Goal: Task Accomplishment & Management: Use online tool/utility

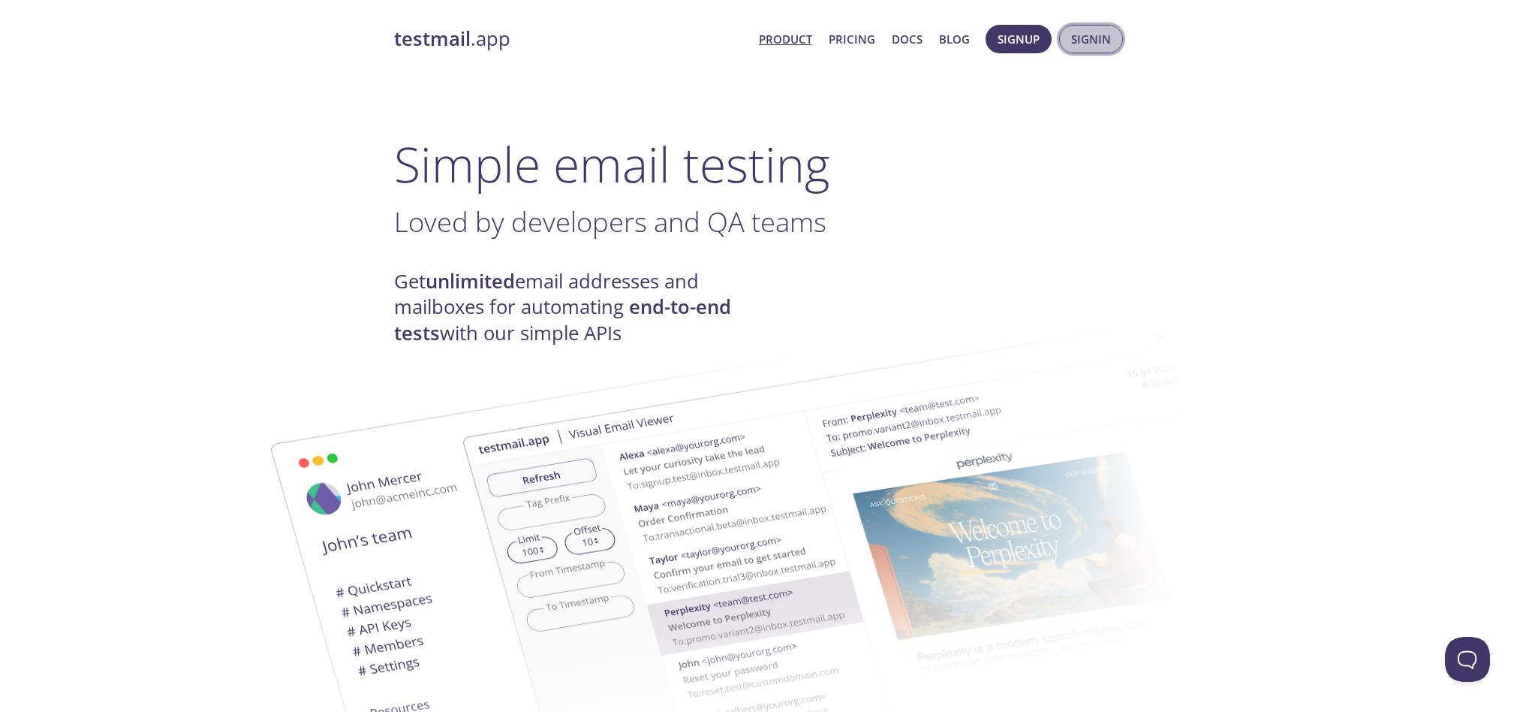
click at [1089, 38] on span "Signin" at bounding box center [1091, 39] width 40 height 20
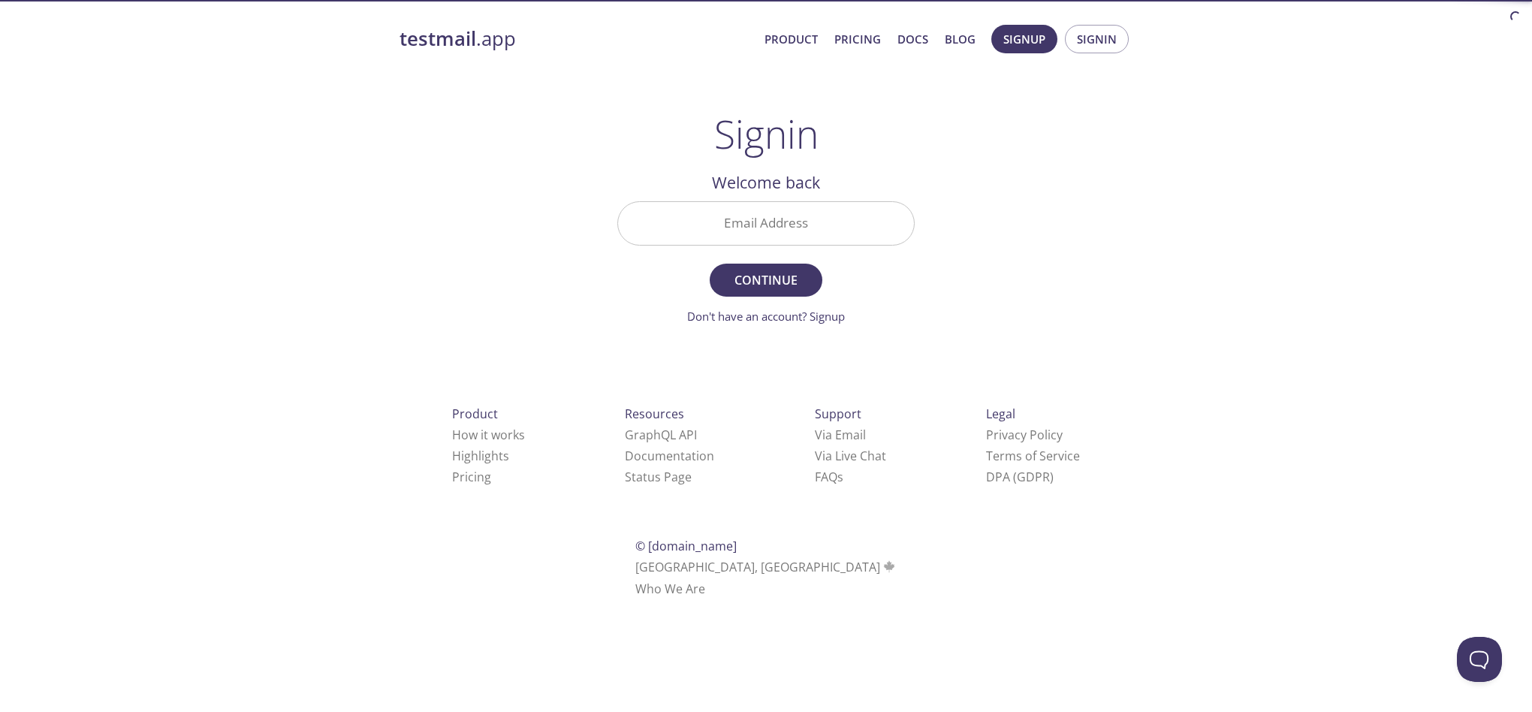
click at [798, 212] on input "Email Address" at bounding box center [766, 223] width 296 height 43
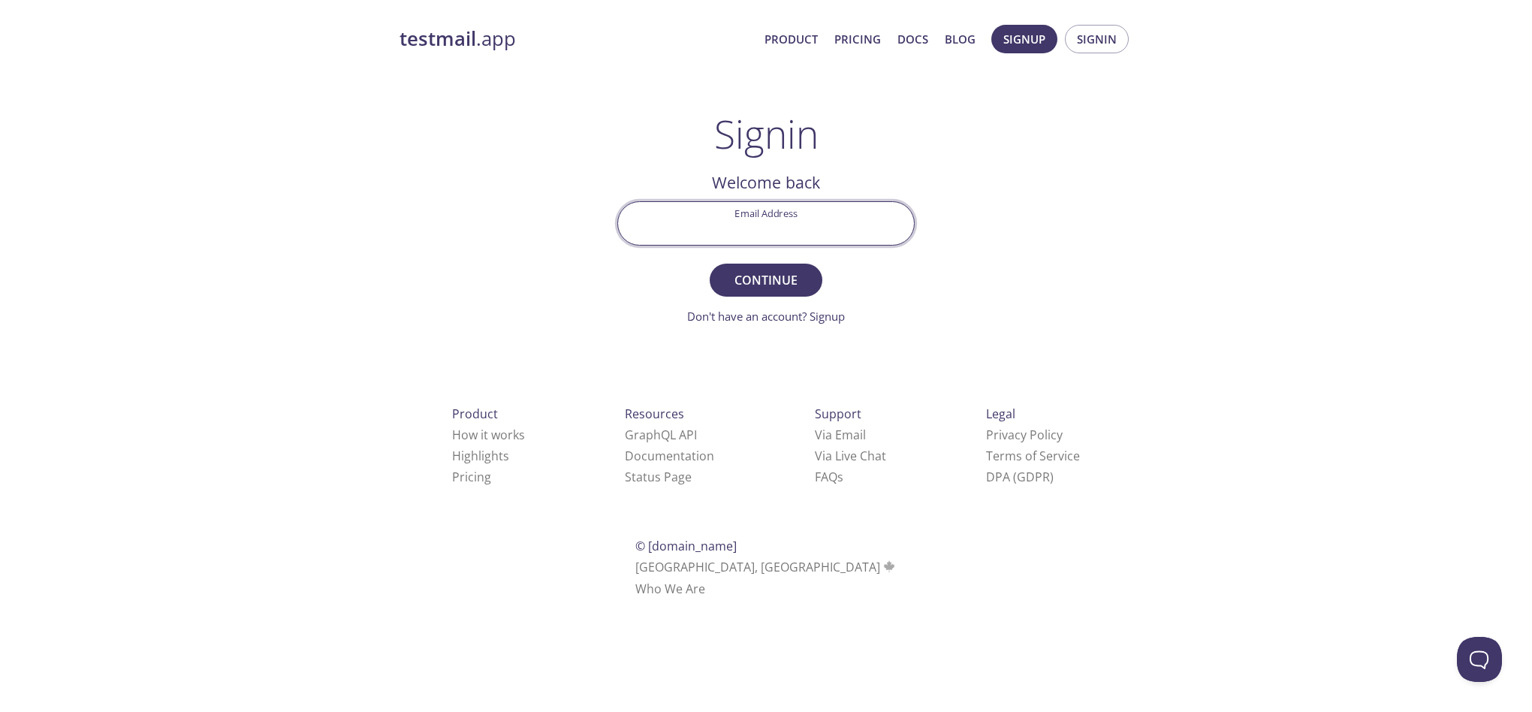
type input "[EMAIL_ADDRESS][DOMAIN_NAME]"
click at [755, 279] on span "Continue" at bounding box center [766, 280] width 80 height 21
click at [768, 217] on input "Signin Security Code" at bounding box center [766, 223] width 296 height 43
paste input "W49V27W"
type input "W49V27W"
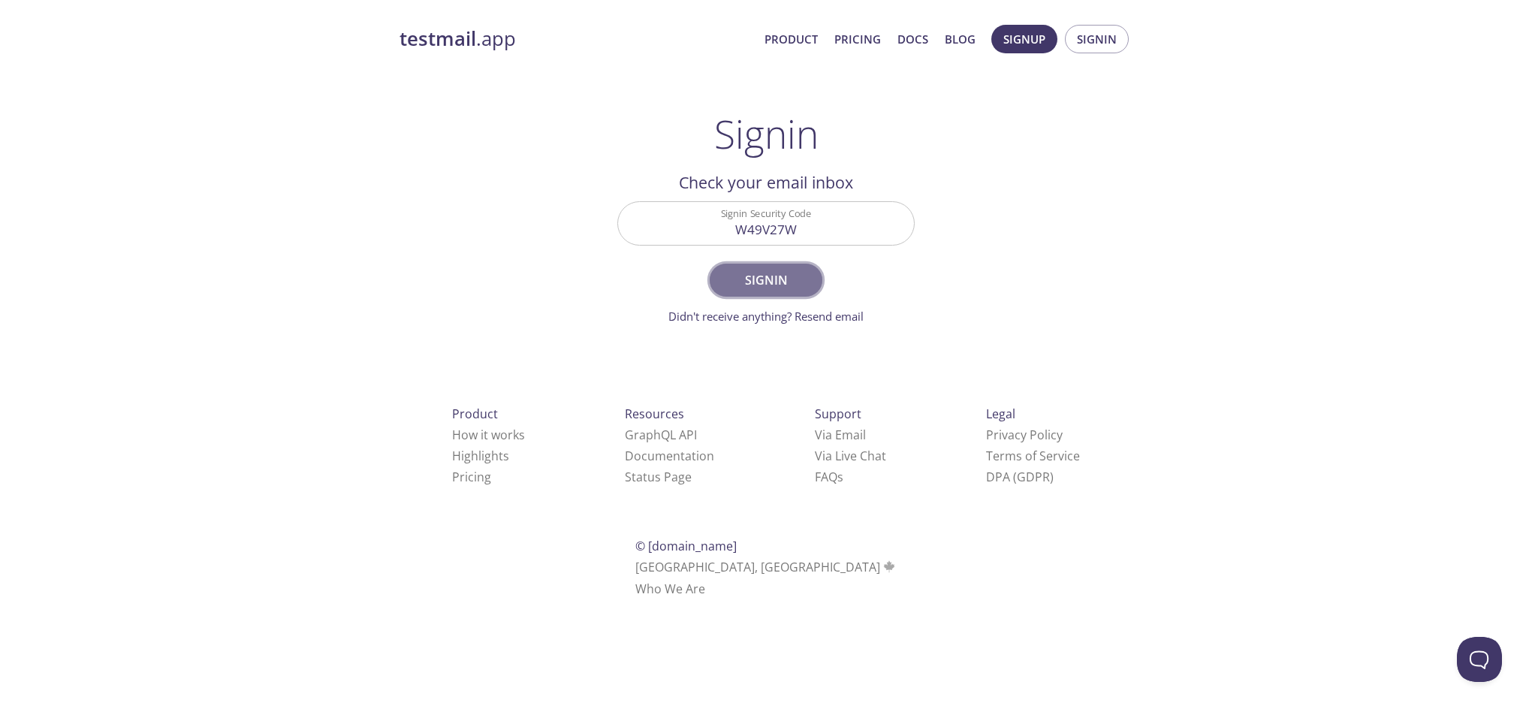
click at [773, 273] on span "Signin" at bounding box center [766, 280] width 80 height 21
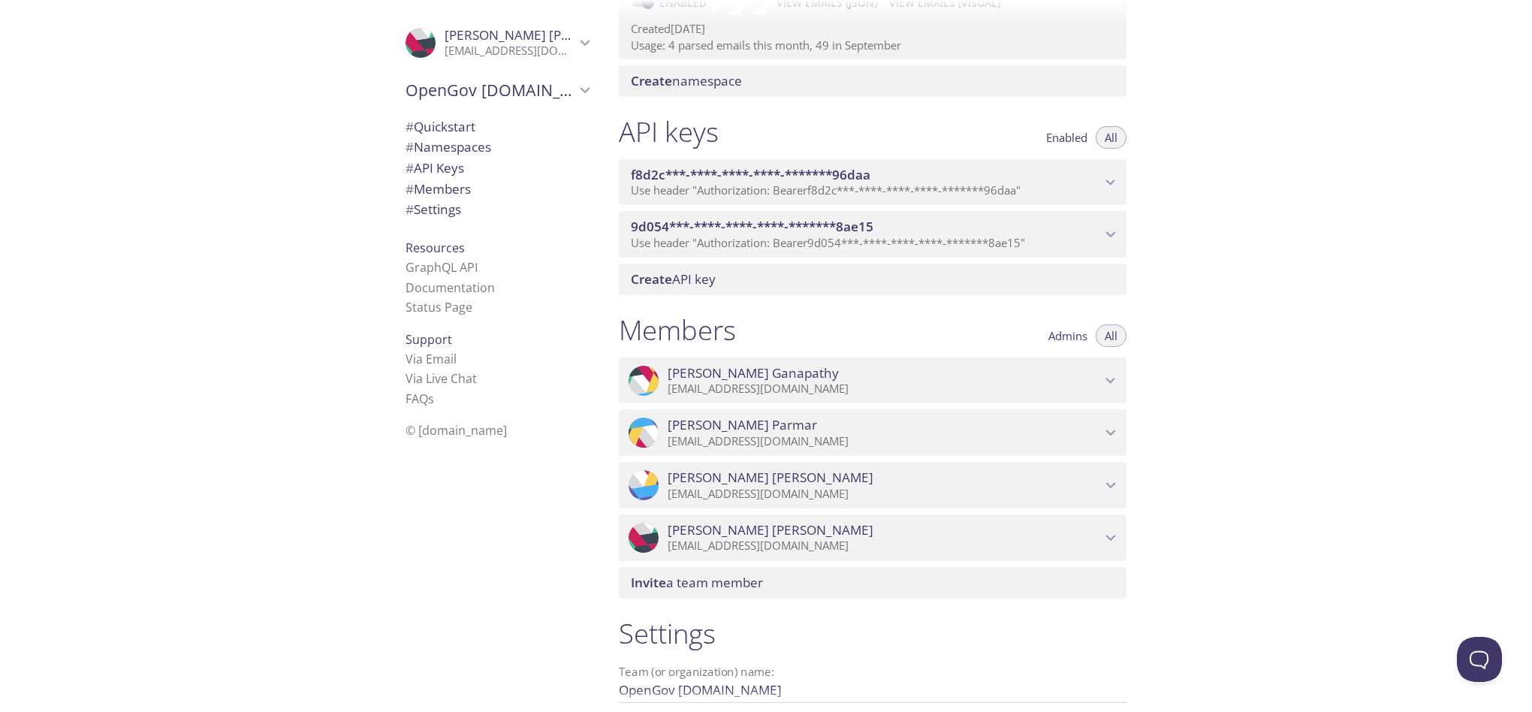
scroll to position [95, 0]
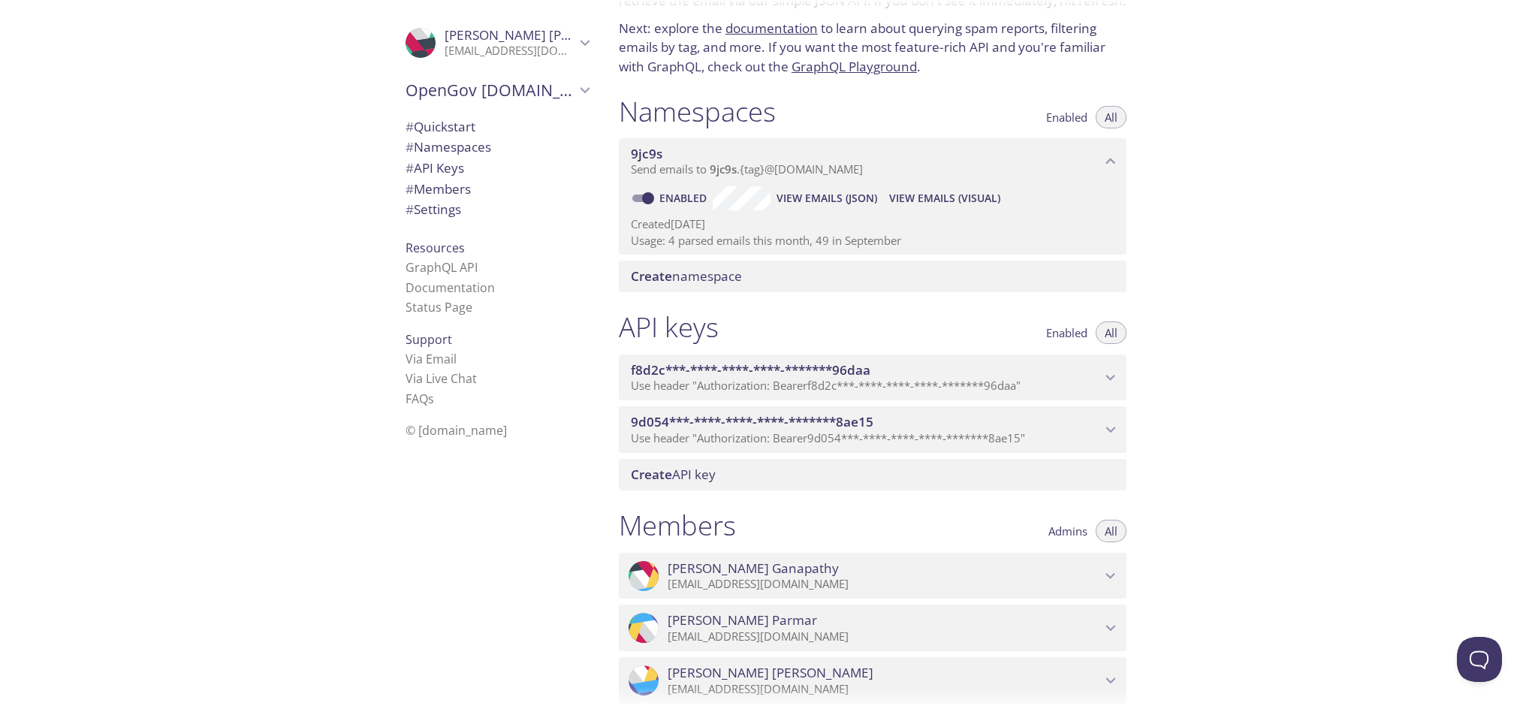
click at [433, 170] on span "# API Keys" at bounding box center [434, 167] width 59 height 17
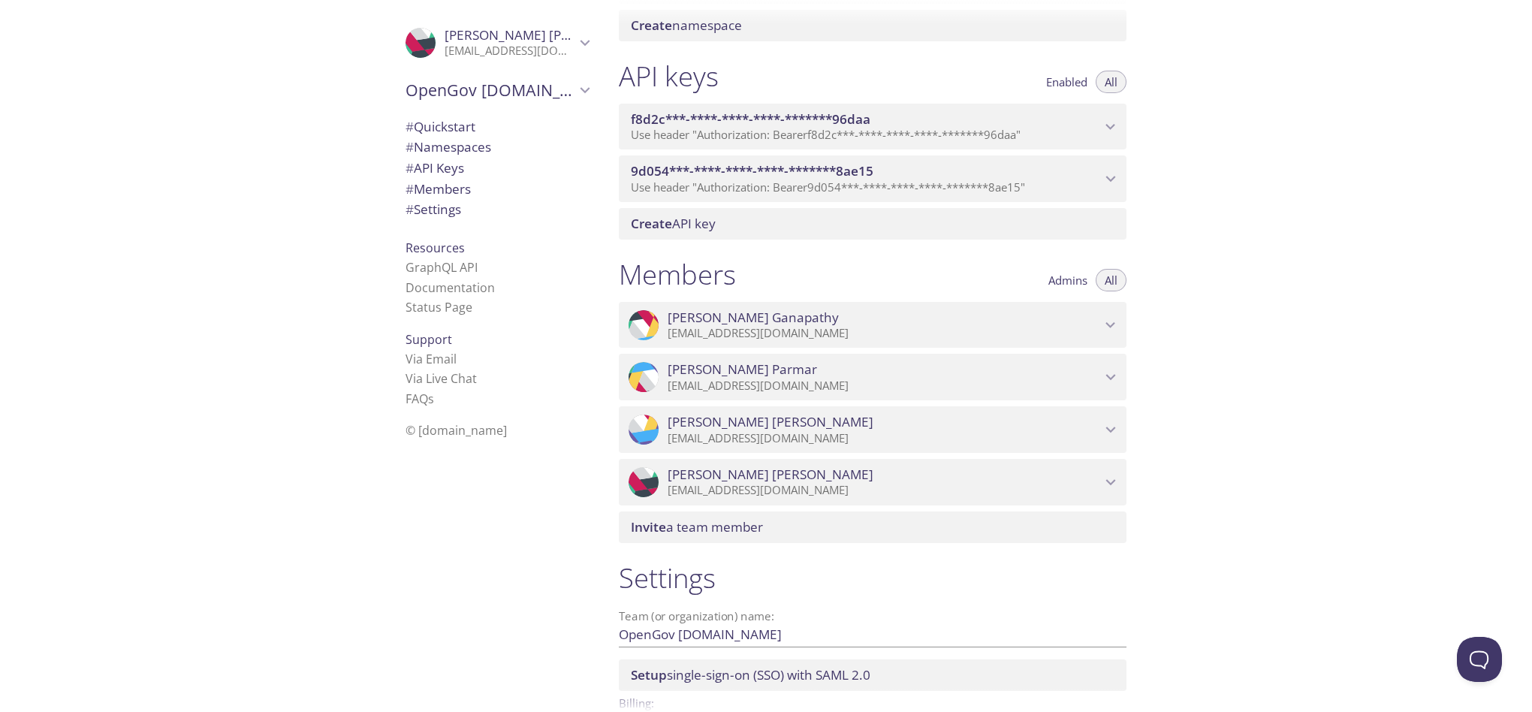
scroll to position [342, 0]
click at [1234, 95] on div "Quickstart Send a test email to [EMAIL_ADDRESS][DOMAIN_NAME] and then click her…" at bounding box center [1069, 356] width 925 height 712
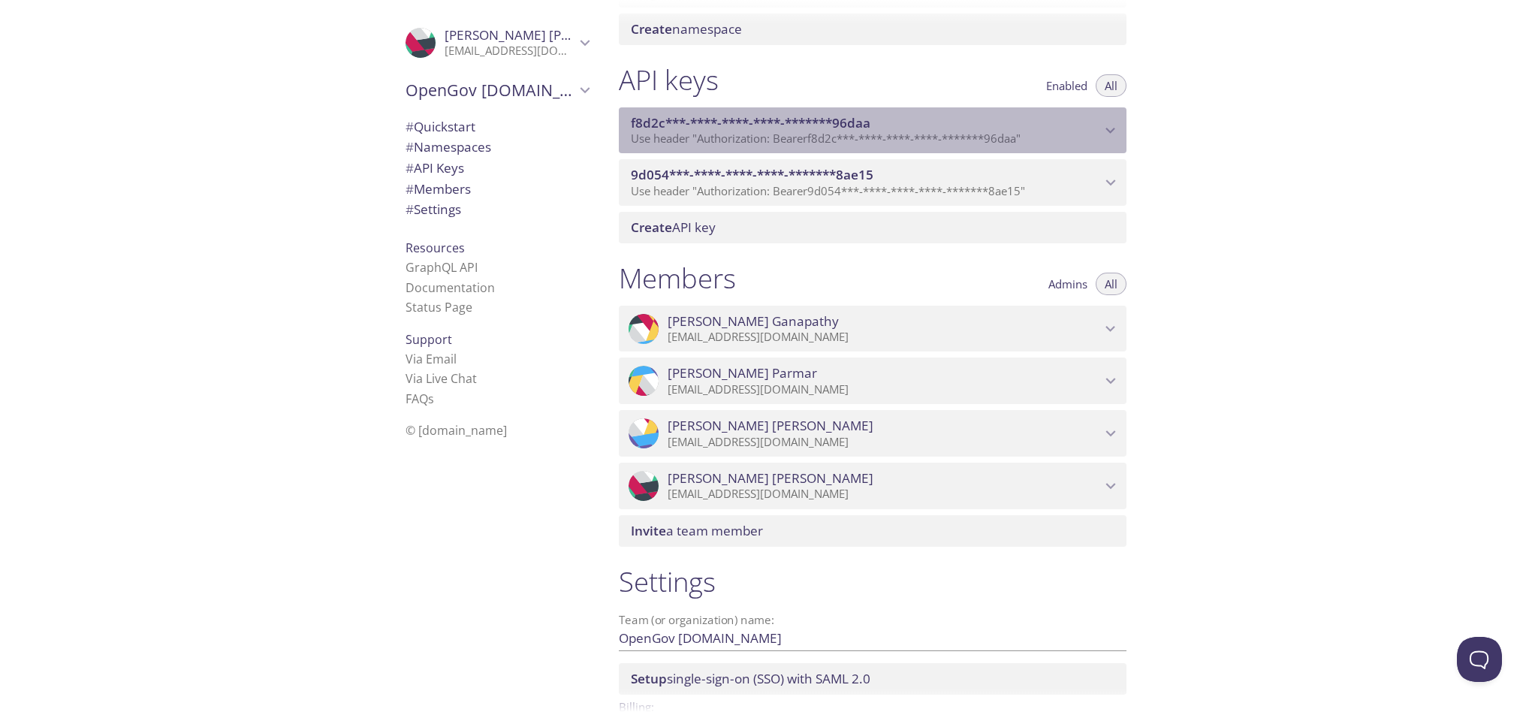
click at [1107, 129] on icon "f8d2c***-****-****-****-*******96daa API key" at bounding box center [1111, 131] width 10 height 6
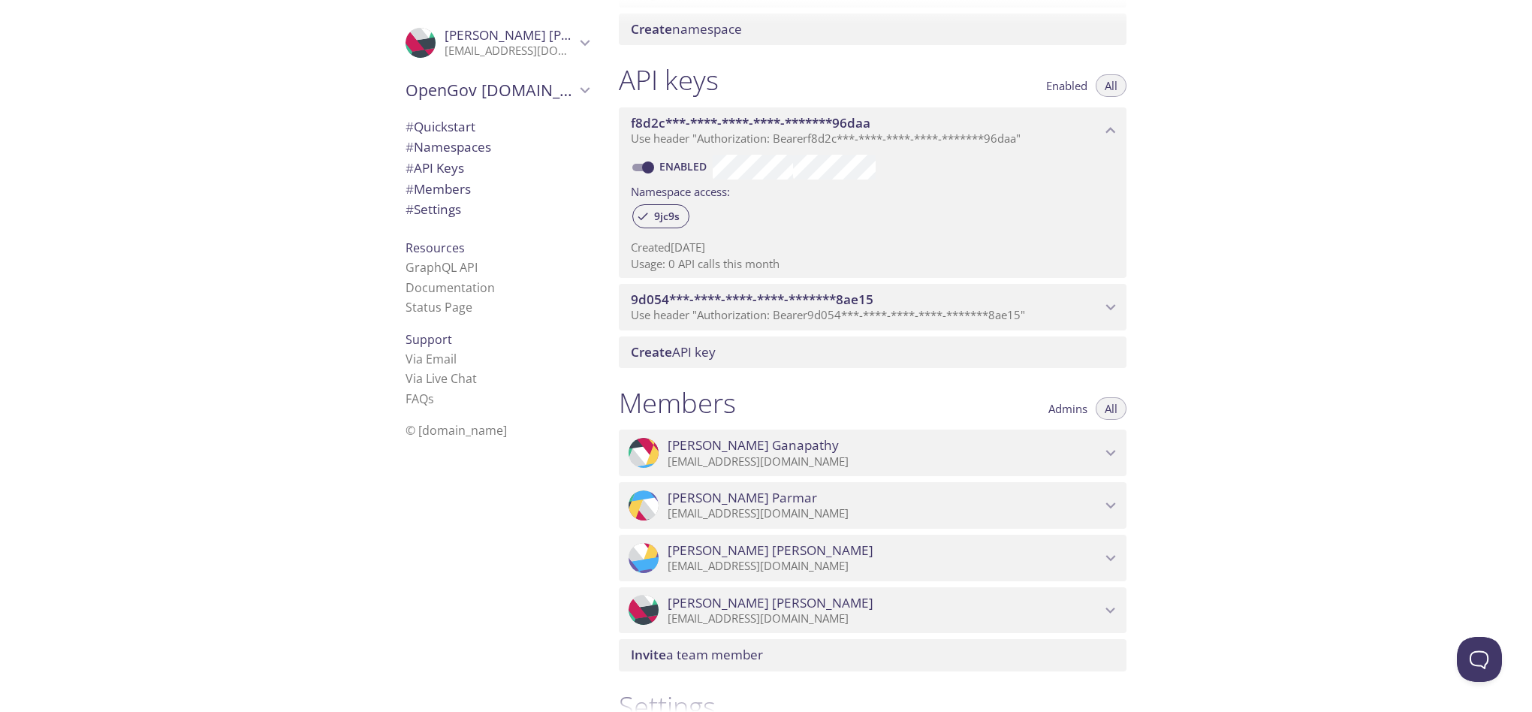
click at [1113, 308] on icon "9d054***-****-****-****-*******8ae15 API key" at bounding box center [1111, 307] width 20 height 20
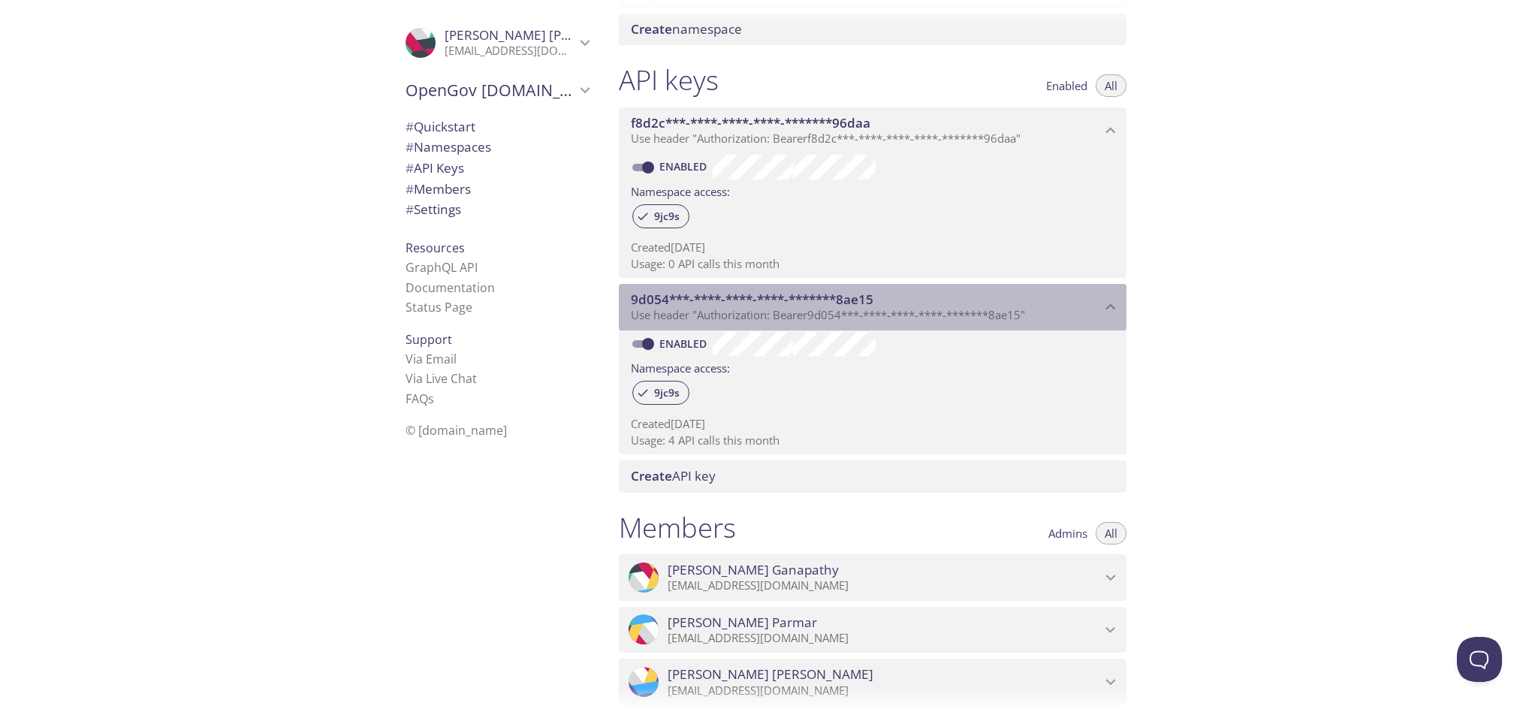
click at [1113, 308] on icon "9d054***-****-****-****-*******8ae15 API key" at bounding box center [1111, 307] width 10 height 6
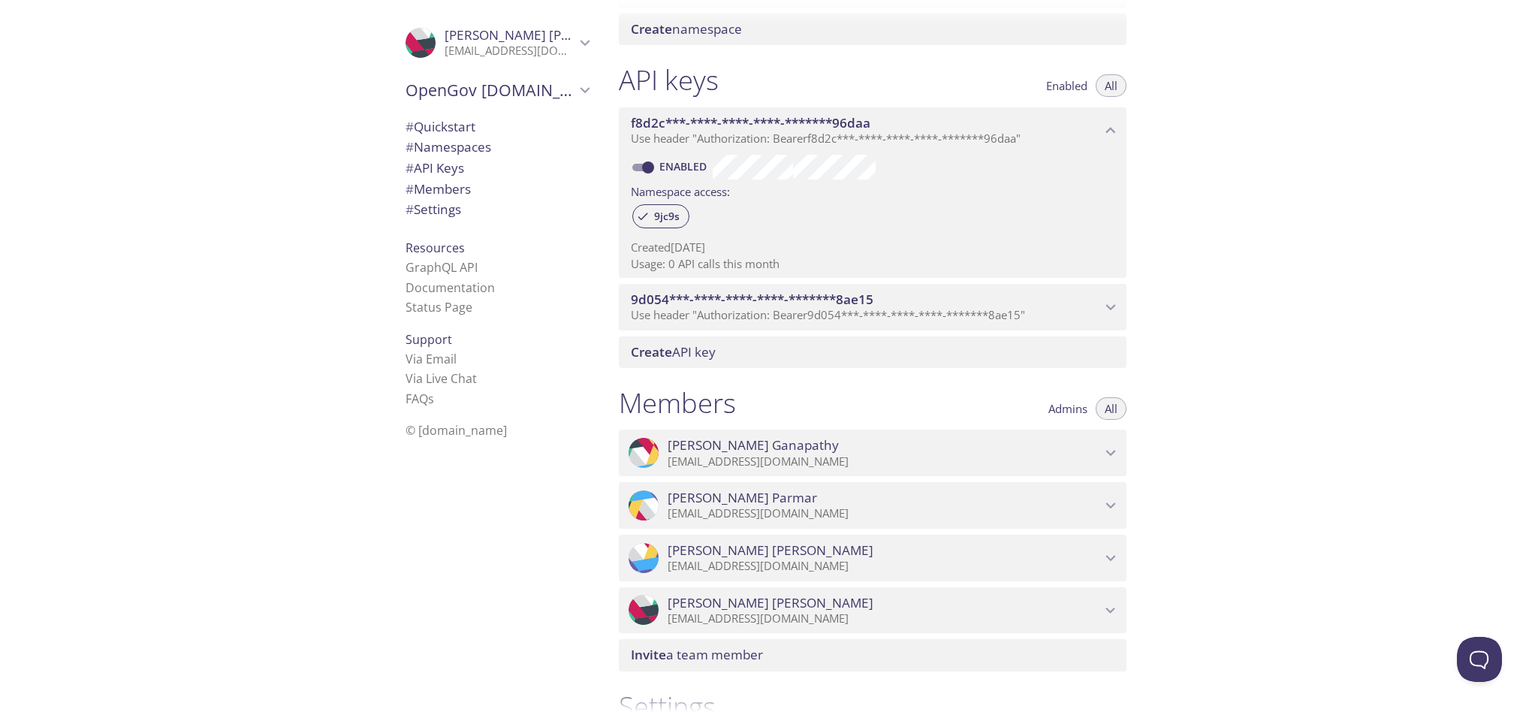
click at [1111, 127] on icon "f8d2c***-****-****-****-*******96daa API key" at bounding box center [1111, 131] width 20 height 20
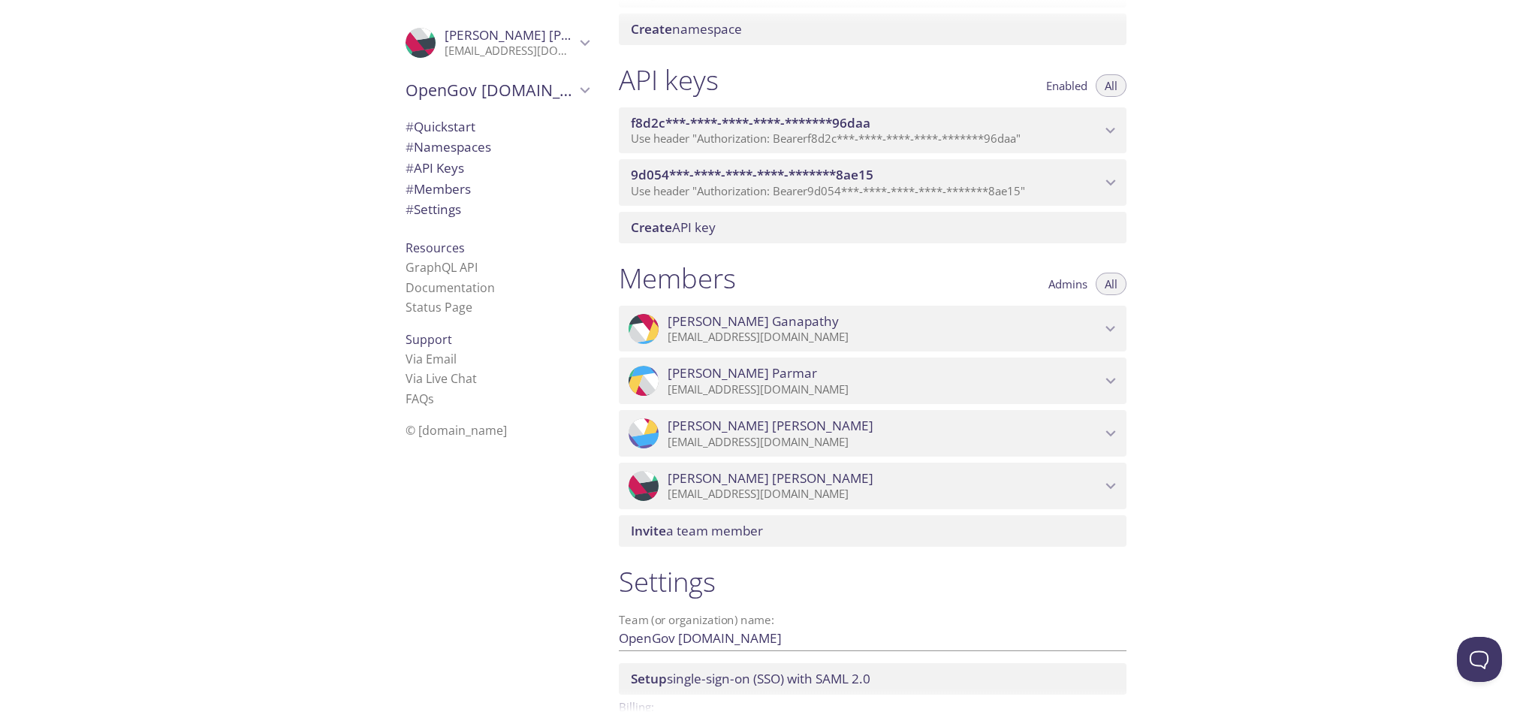
click at [1110, 182] on icon "9d054***-****-****-****-*******8ae15 API key" at bounding box center [1111, 183] width 20 height 20
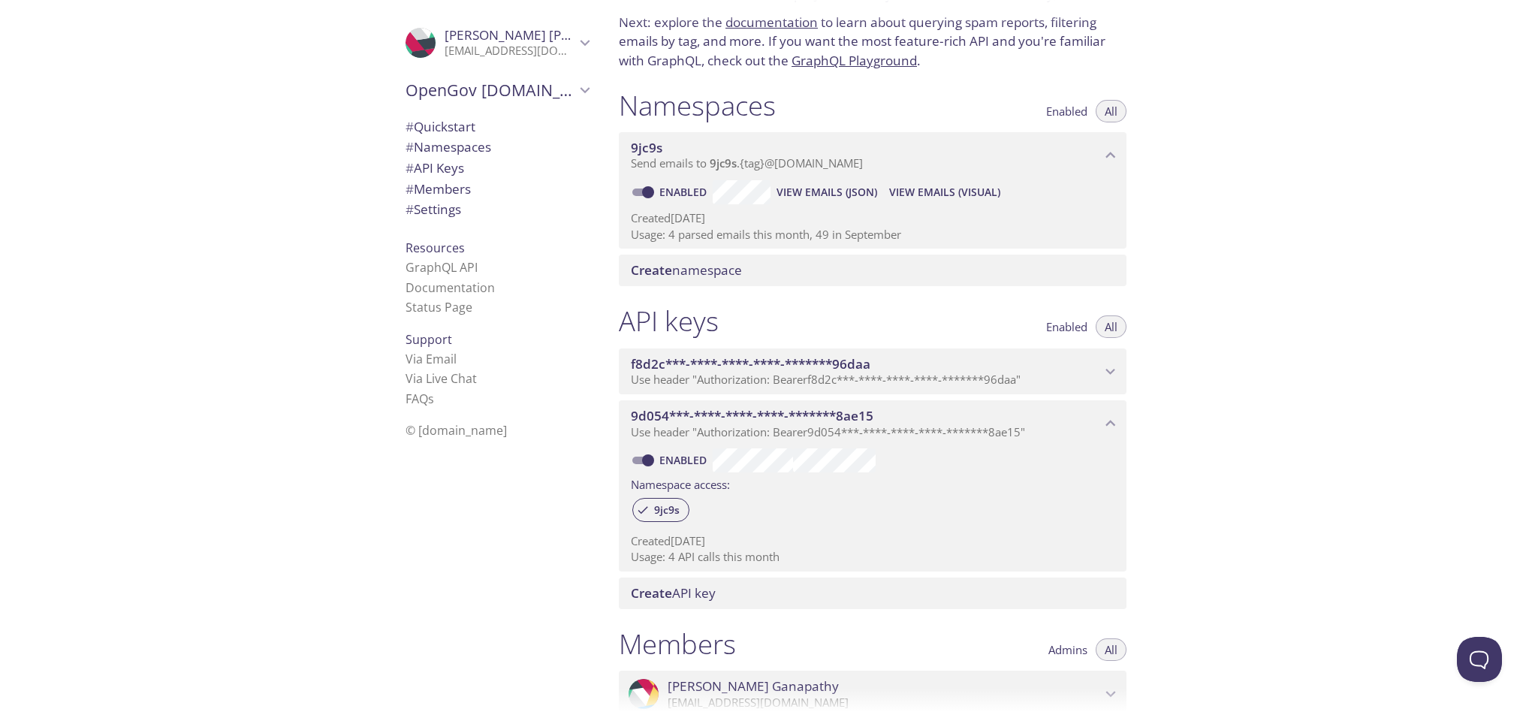
scroll to position [12, 0]
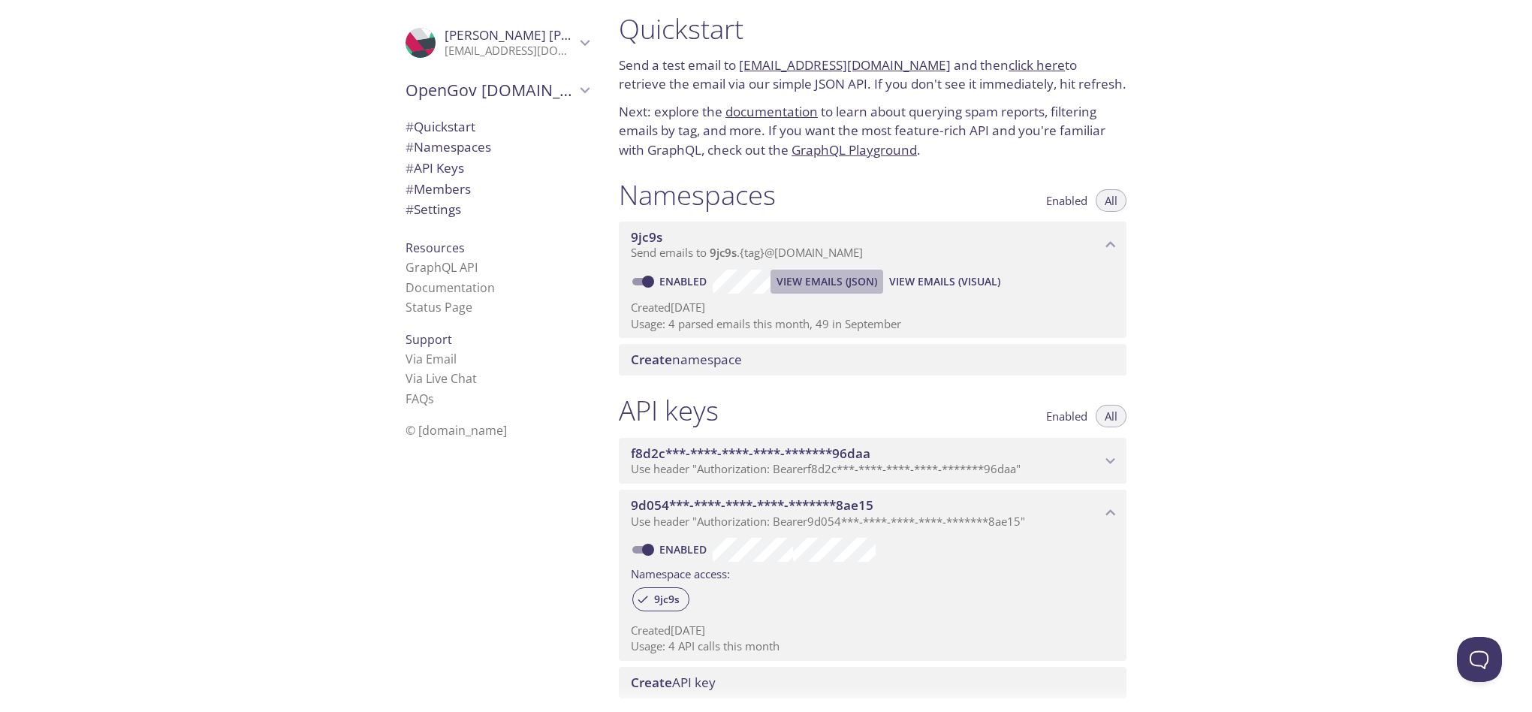
click at [845, 282] on span "View Emails (JSON)" at bounding box center [826, 282] width 101 height 18
click at [1285, 313] on div "Quickstart Send a test email to [EMAIL_ADDRESS][DOMAIN_NAME] and then click her…" at bounding box center [1069, 356] width 925 height 712
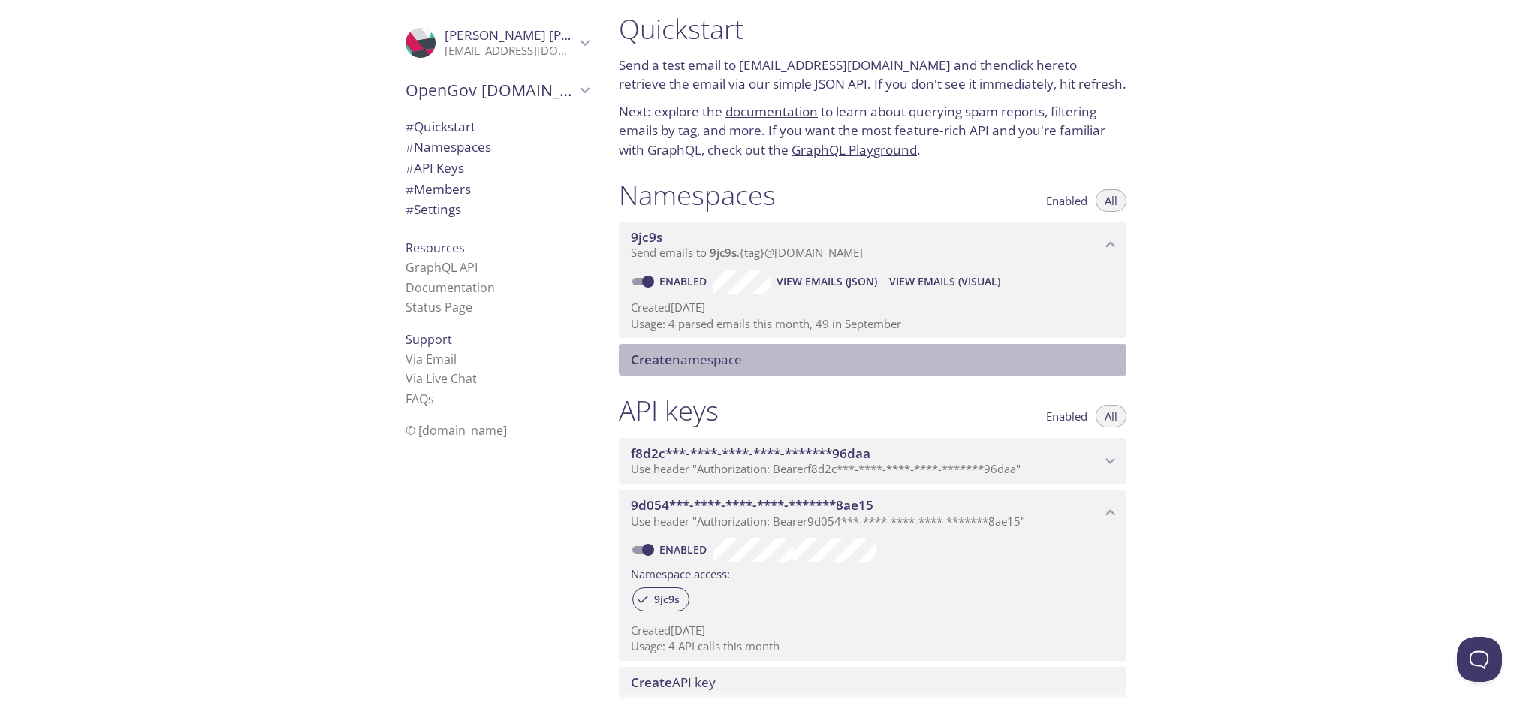
click at [717, 361] on span "Create namespace" at bounding box center [686, 359] width 111 height 17
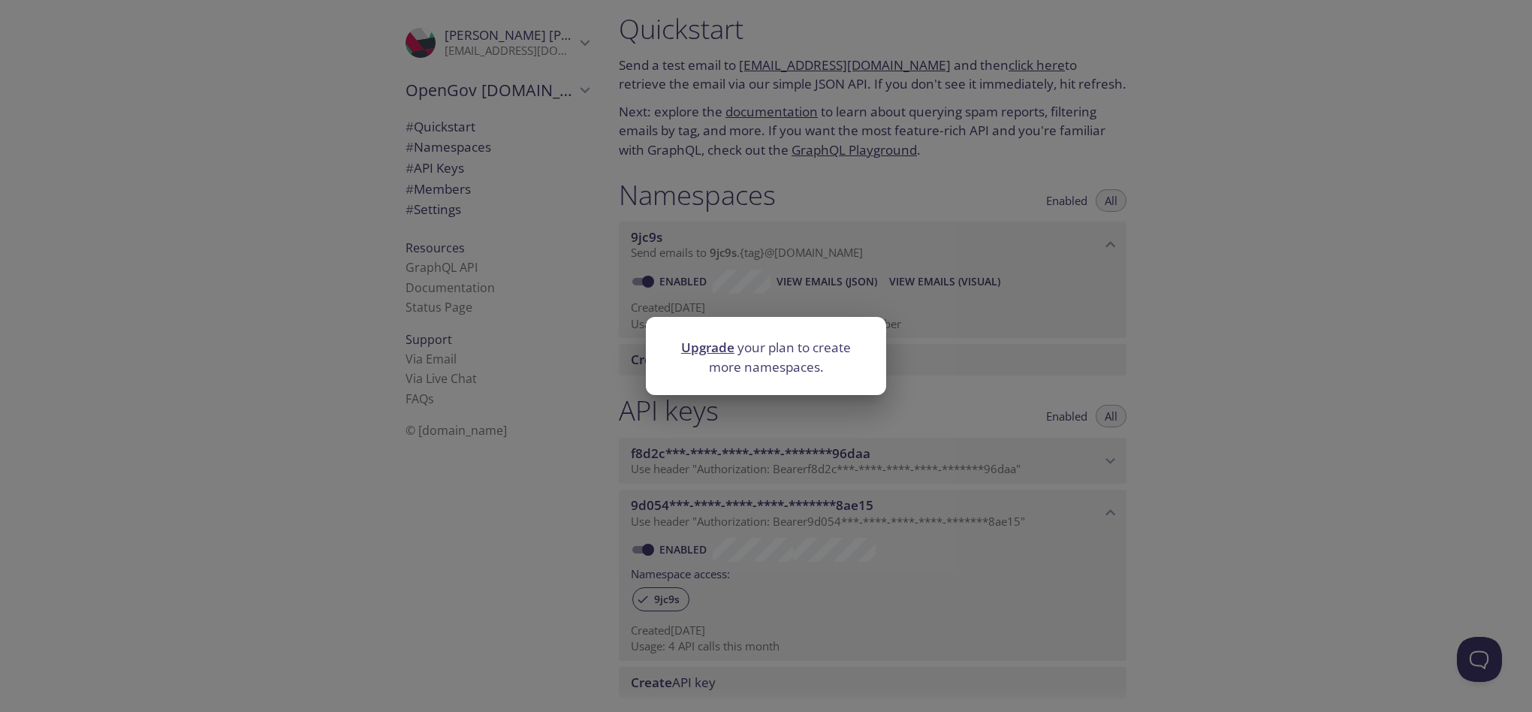
click at [1288, 306] on div "Upgrade your plan to create more namespaces." at bounding box center [766, 356] width 1532 height 712
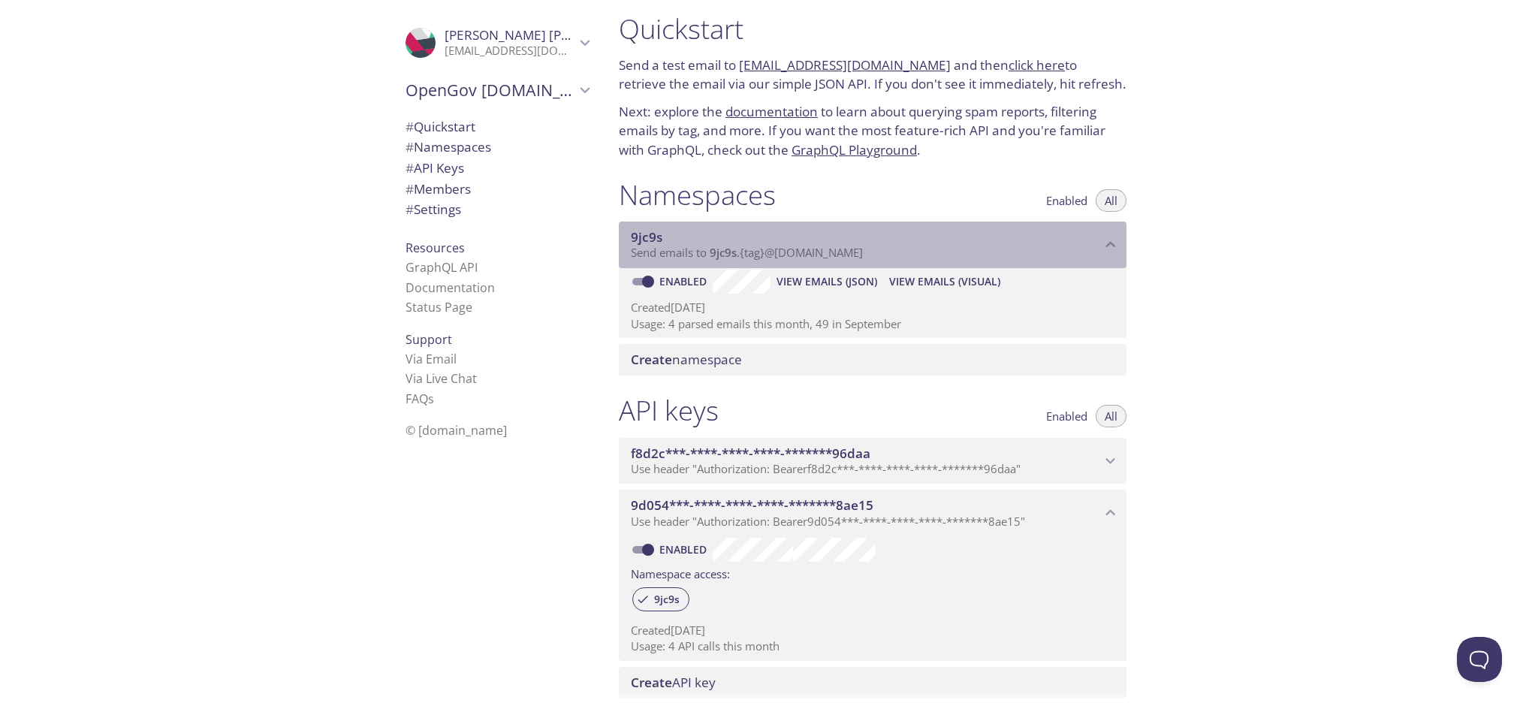
drag, startPoint x: 903, startPoint y: 252, endPoint x: 759, endPoint y: 253, distance: 143.4
click at [759, 253] on p "Send emails to 9jc9s . {tag} @[DOMAIN_NAME]" at bounding box center [866, 253] width 470 height 15
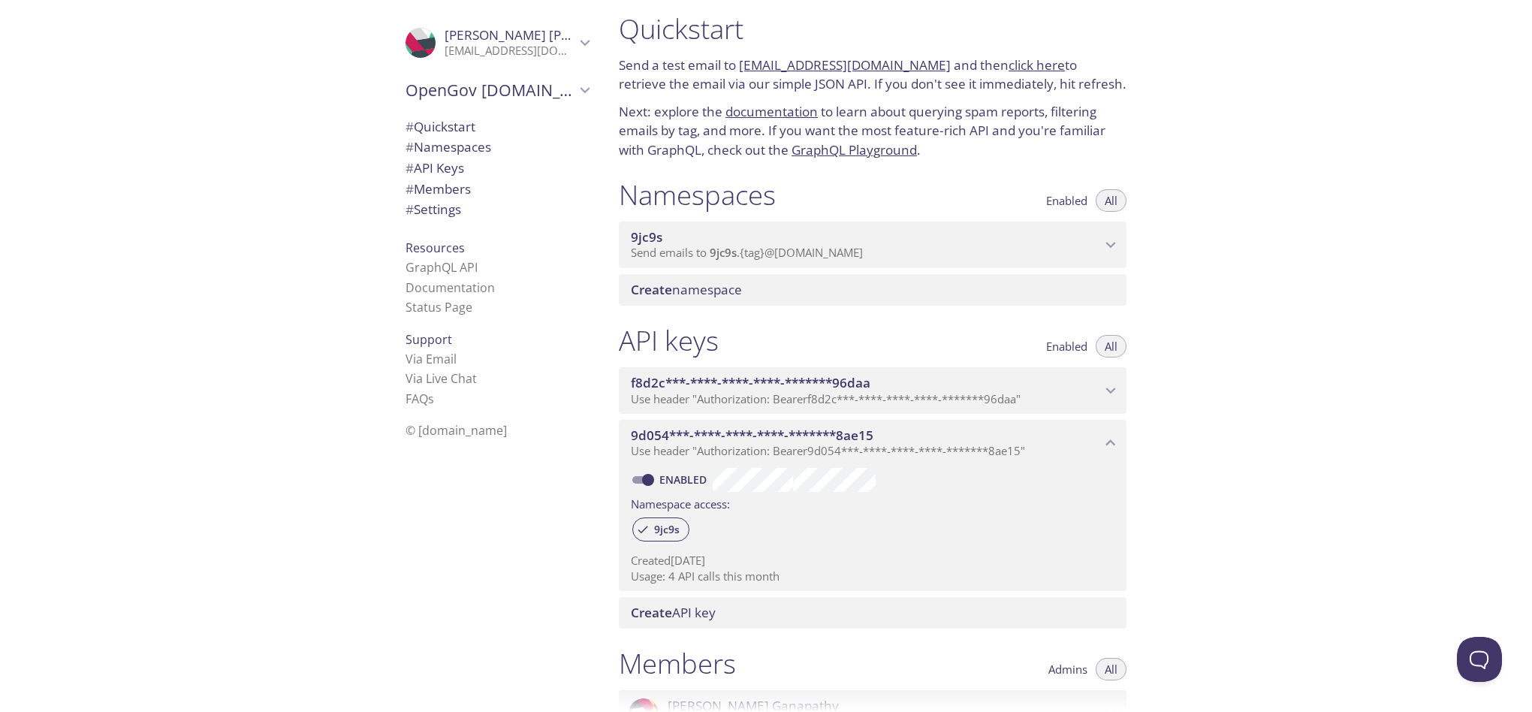
click at [1105, 241] on icon "9jc9s namespace" at bounding box center [1111, 245] width 20 height 20
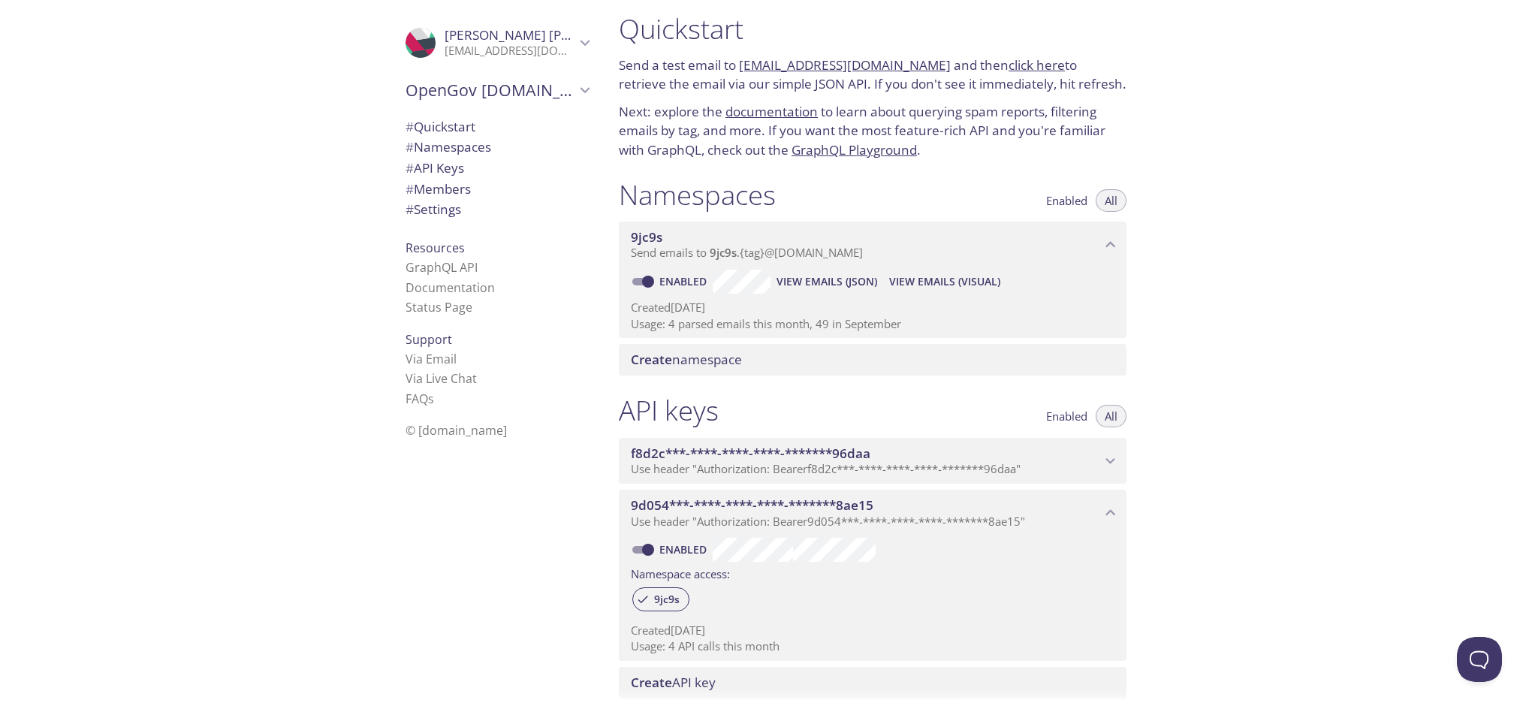
drag, startPoint x: 616, startPoint y: 246, endPoint x: 790, endPoint y: 255, distance: 173.6
click at [790, 255] on div "Namespaces Enabled All 9jc9s Send emails to 9jc9s . {tag} @[DOMAIN_NAME] Enable…" at bounding box center [873, 277] width 532 height 216
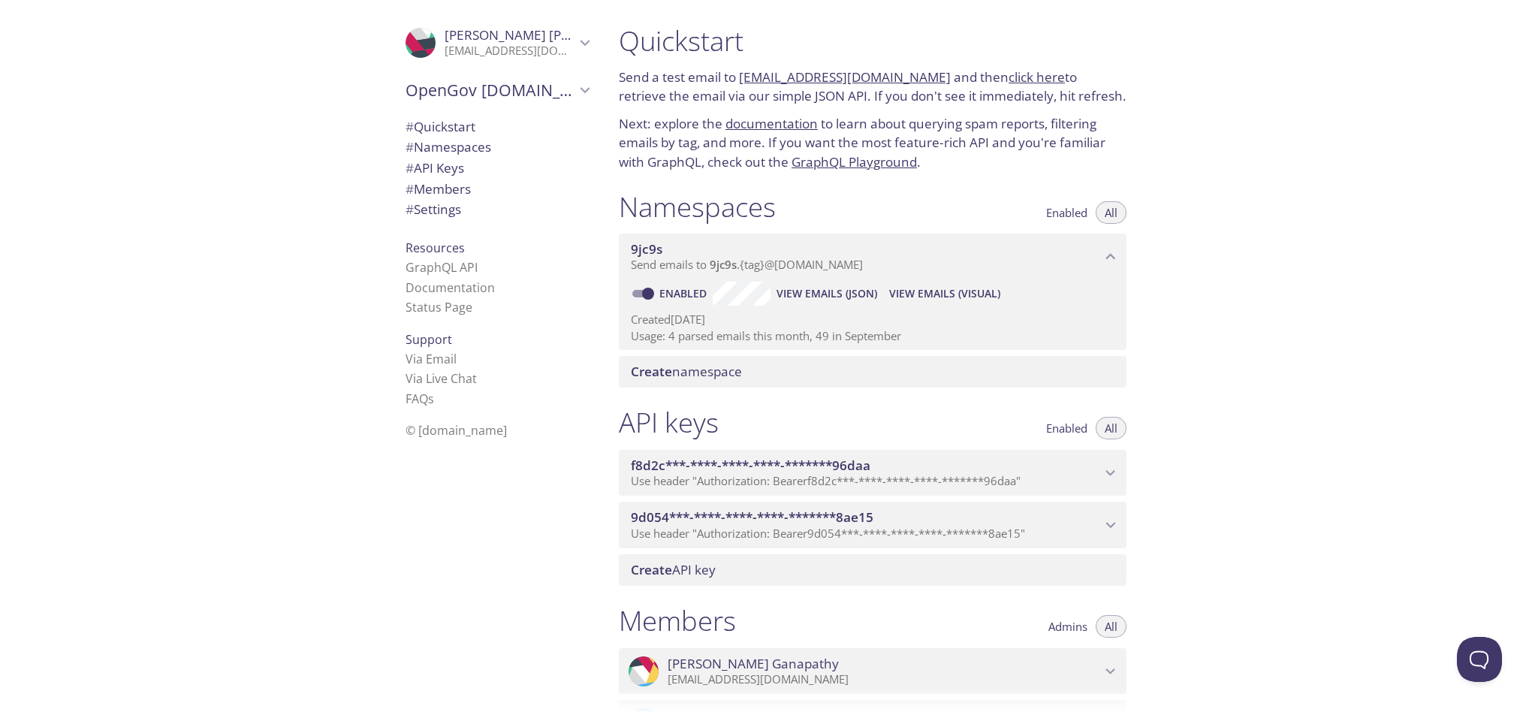
click at [1337, 339] on div "Quickstart Send a test email to 9jc9s.test@inbox.testmail.app and then click he…" at bounding box center [1069, 356] width 925 height 712
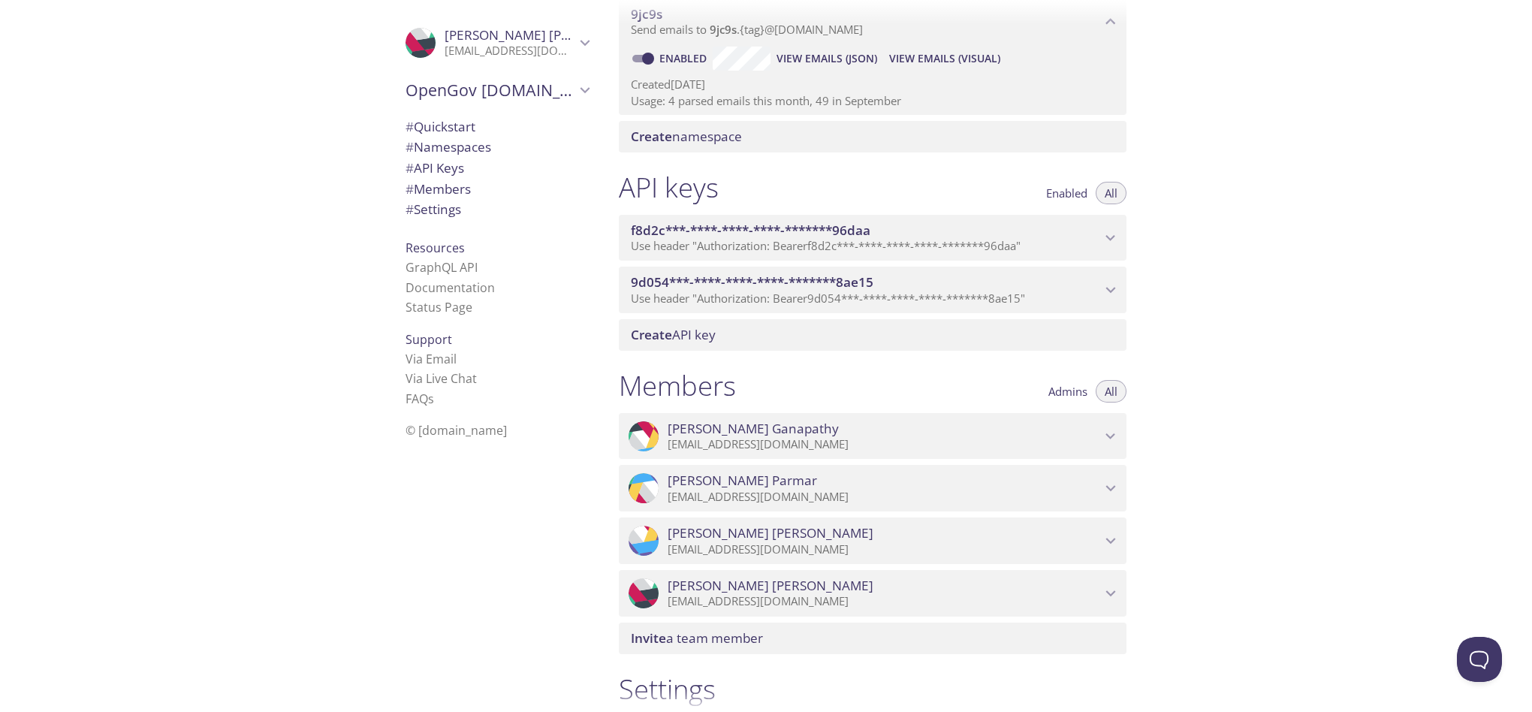
scroll to position [11, 0]
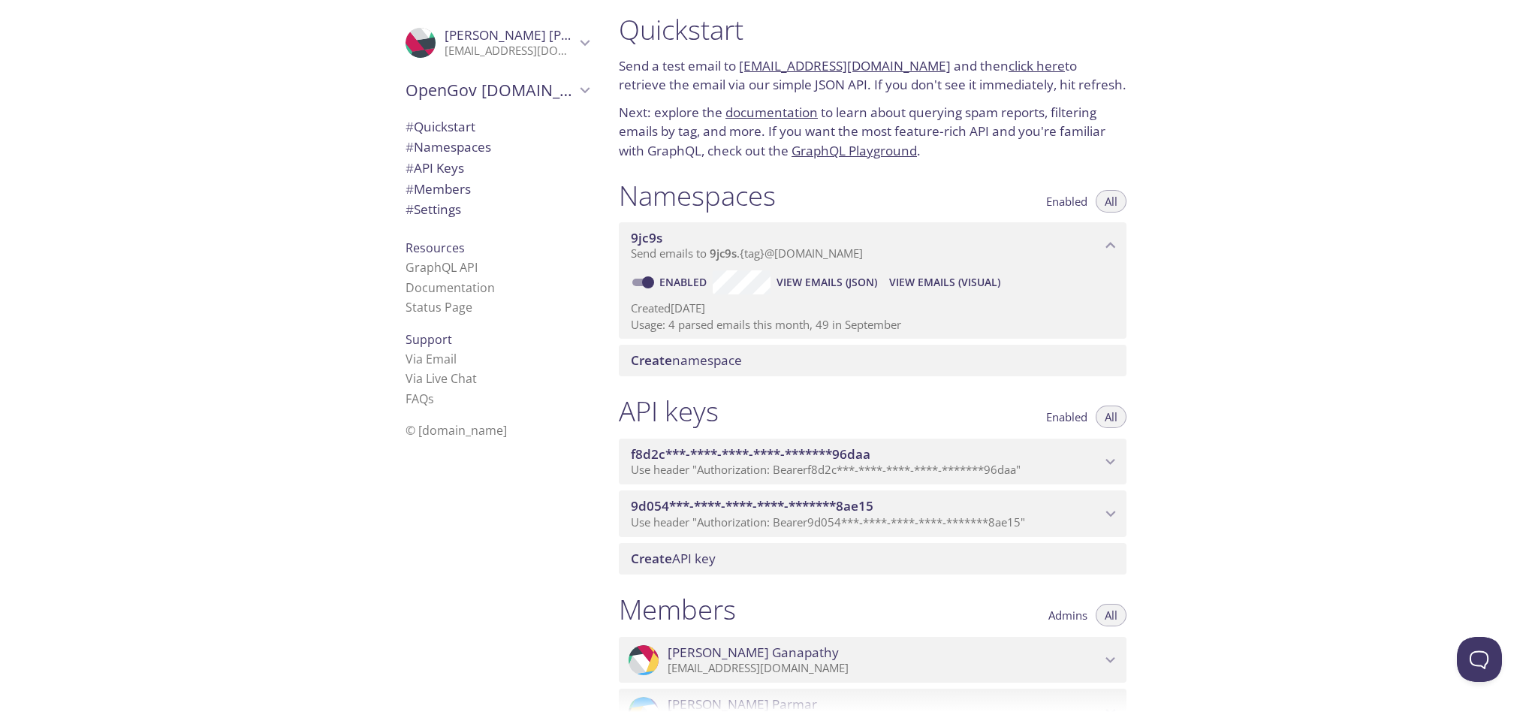
click at [837, 282] on span "View Emails (JSON)" at bounding box center [826, 282] width 101 height 18
